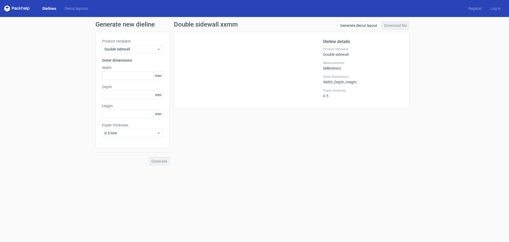
click at [122, 54] on div "Product template Double sidewall Outer dimensions Width mm Depth mm Height mm P…" at bounding box center [132, 90] width 74 height 116
click at [123, 51] on span "Double sidewall" at bounding box center [130, 48] width 52 height 5
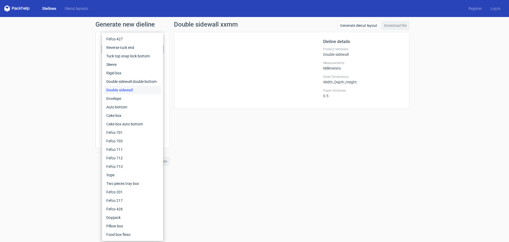
click at [124, 91] on div "Double sidewall" at bounding box center [132, 90] width 57 height 8
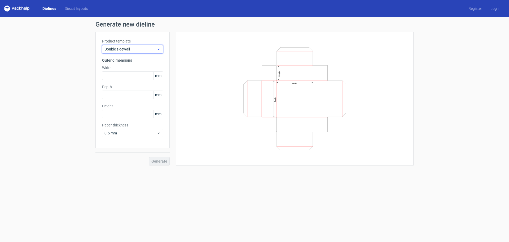
click at [123, 49] on span "Double sidewall" at bounding box center [130, 48] width 52 height 5
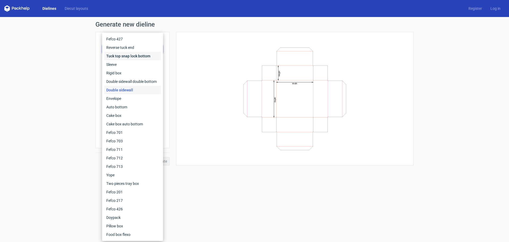
click at [125, 58] on div "Tuck top snap lock bottom" at bounding box center [132, 56] width 57 height 8
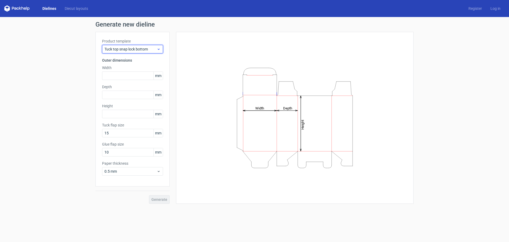
click at [128, 49] on span "Tuck top snap lock bottom" at bounding box center [130, 48] width 52 height 5
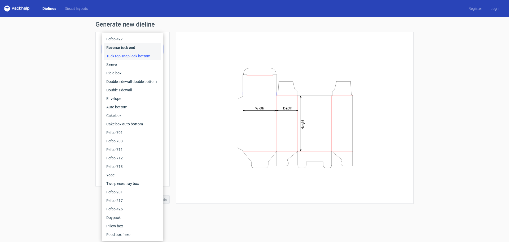
click at [129, 47] on div "Reverse tuck end" at bounding box center [132, 47] width 57 height 8
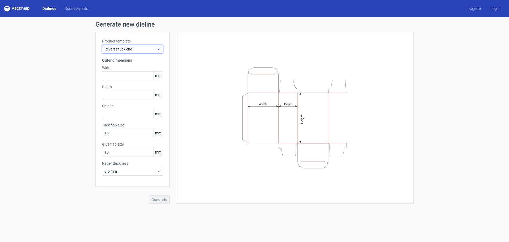
click at [120, 50] on span "Reverse tuck end" at bounding box center [130, 48] width 52 height 5
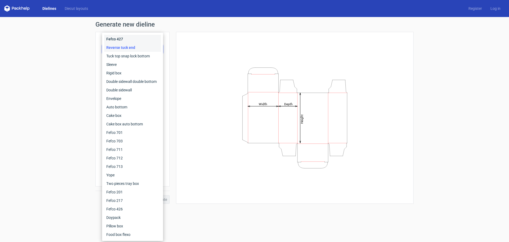
click at [124, 42] on div "Fefco 427" at bounding box center [132, 39] width 57 height 8
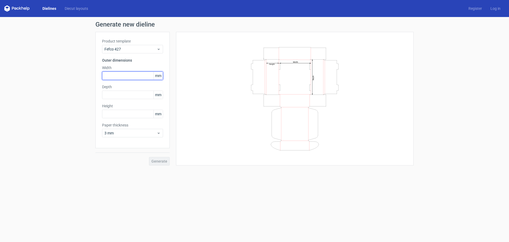
click at [126, 75] on input "text" at bounding box center [132, 75] width 61 height 8
type input "230"
click at [120, 96] on input "text" at bounding box center [132, 94] width 61 height 8
type input "160"
click at [112, 111] on input "text" at bounding box center [132, 114] width 61 height 8
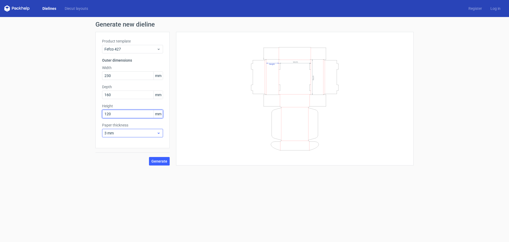
type input "120"
click at [122, 135] on div "3 mm" at bounding box center [132, 133] width 61 height 8
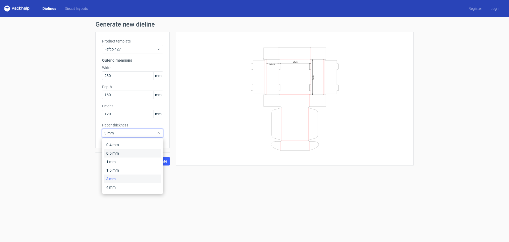
click at [120, 154] on div "0.5 mm" at bounding box center [132, 153] width 57 height 8
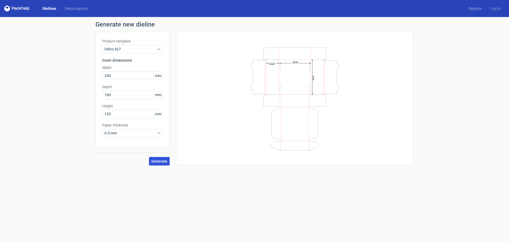
click at [165, 161] on span "Generate" at bounding box center [159, 161] width 16 height 4
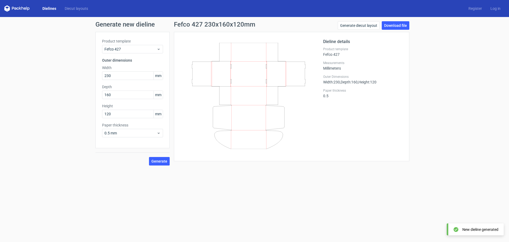
drag, startPoint x: 395, startPoint y: 27, endPoint x: 378, endPoint y: 32, distance: 17.5
click at [395, 27] on link "Download file" at bounding box center [396, 25] width 28 height 8
